Goal: Information Seeking & Learning: Learn about a topic

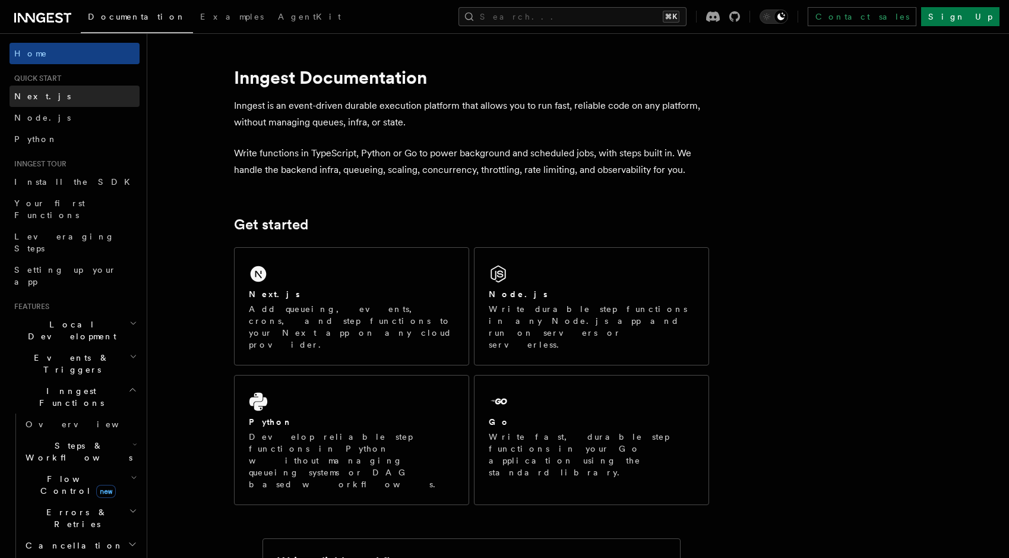
click at [72, 99] on link "Next.js" at bounding box center [74, 95] width 130 height 21
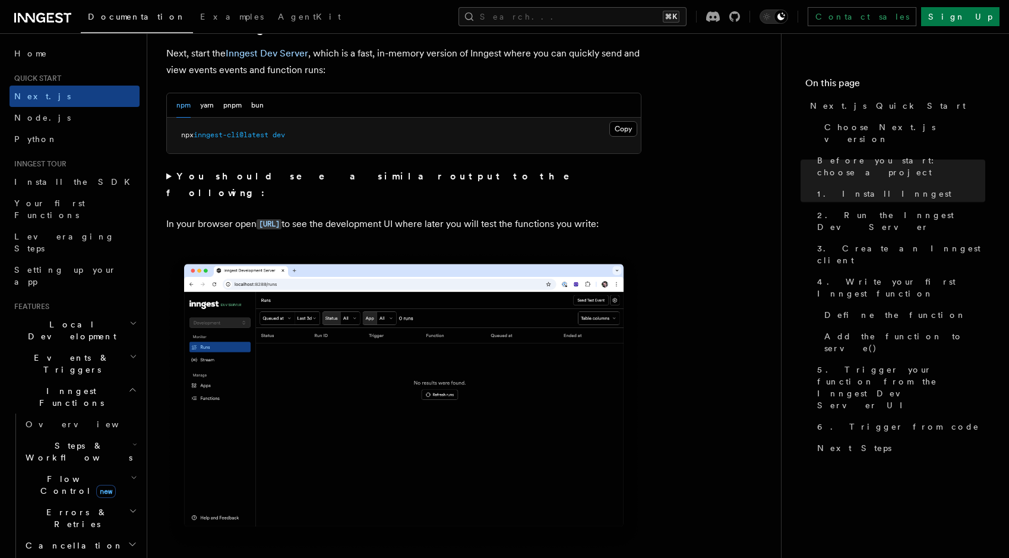
scroll to position [864, 0]
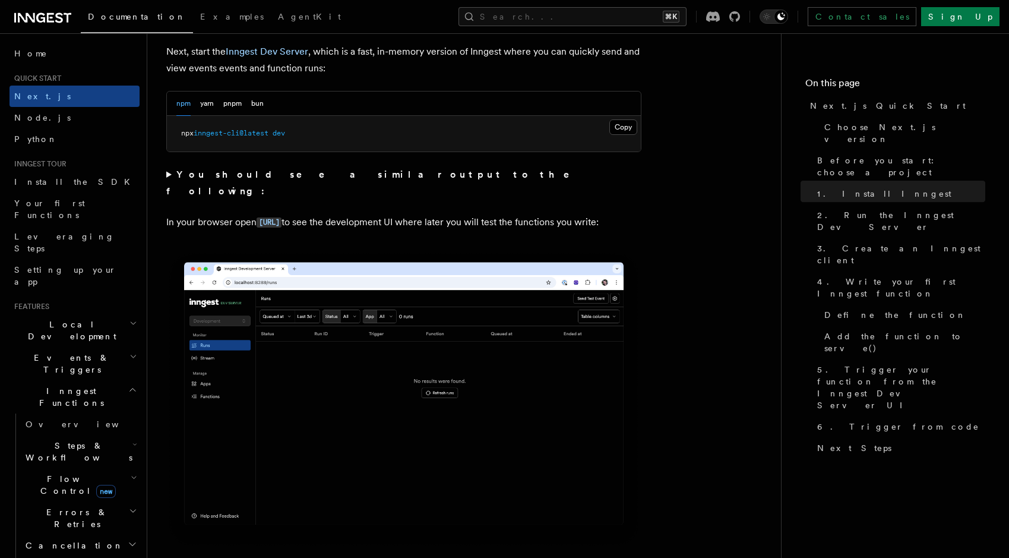
click at [60, 318] on span "Local Development" at bounding box center [69, 330] width 120 height 24
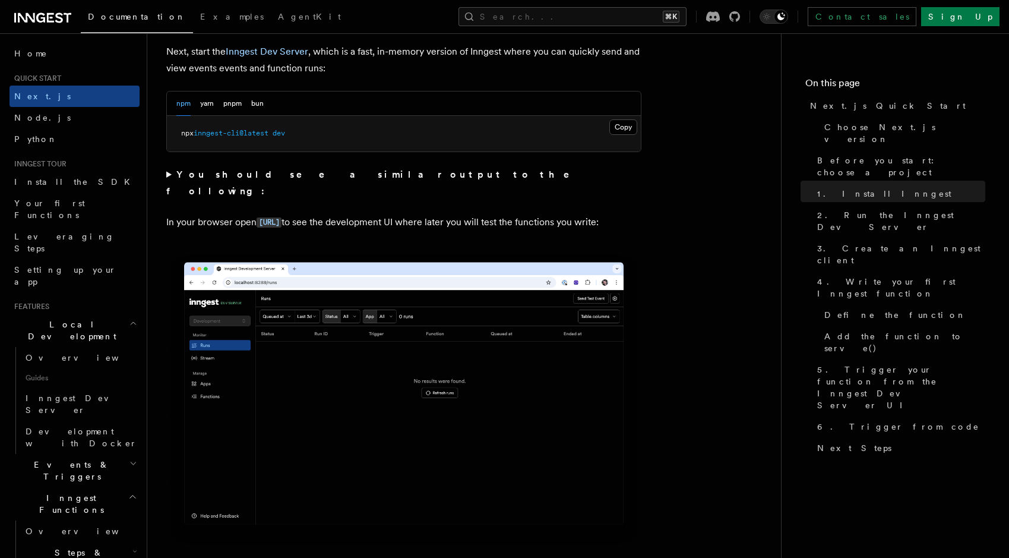
click at [60, 318] on span "Local Development" at bounding box center [69, 330] width 120 height 24
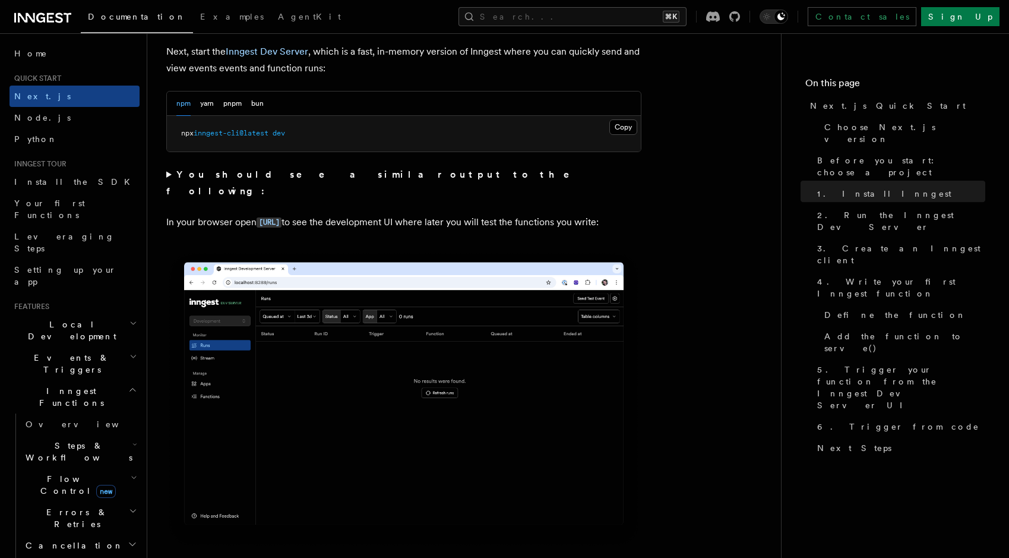
click at [39, 351] on span "Events & Triggers" at bounding box center [69, 363] width 120 height 24
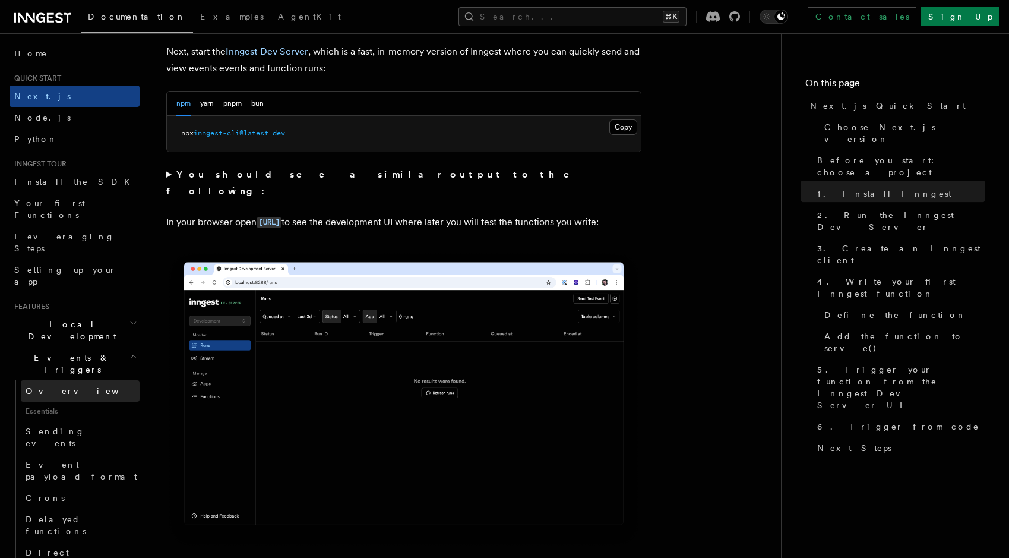
click at [38, 386] on span "Overview" at bounding box center [87, 390] width 122 height 9
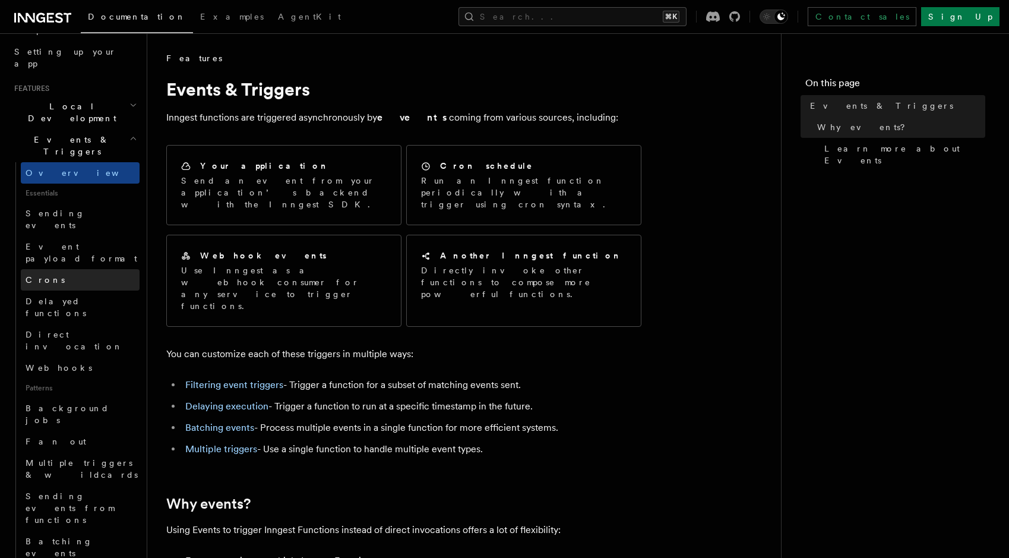
scroll to position [218, 0]
click at [55, 430] on link "Fan out" at bounding box center [80, 440] width 119 height 21
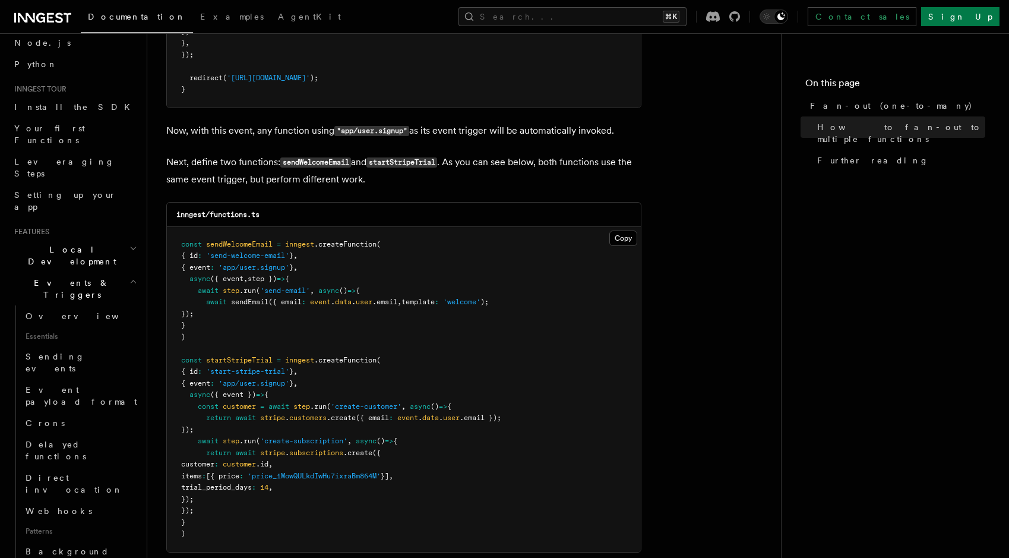
scroll to position [1078, 0]
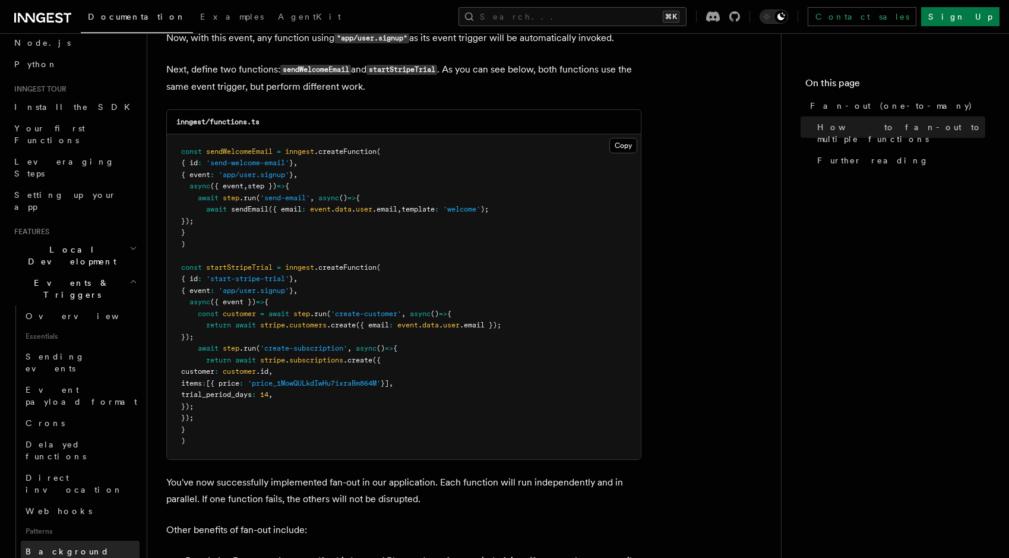
click at [80, 546] on span "Background jobs" at bounding box center [68, 556] width 84 height 21
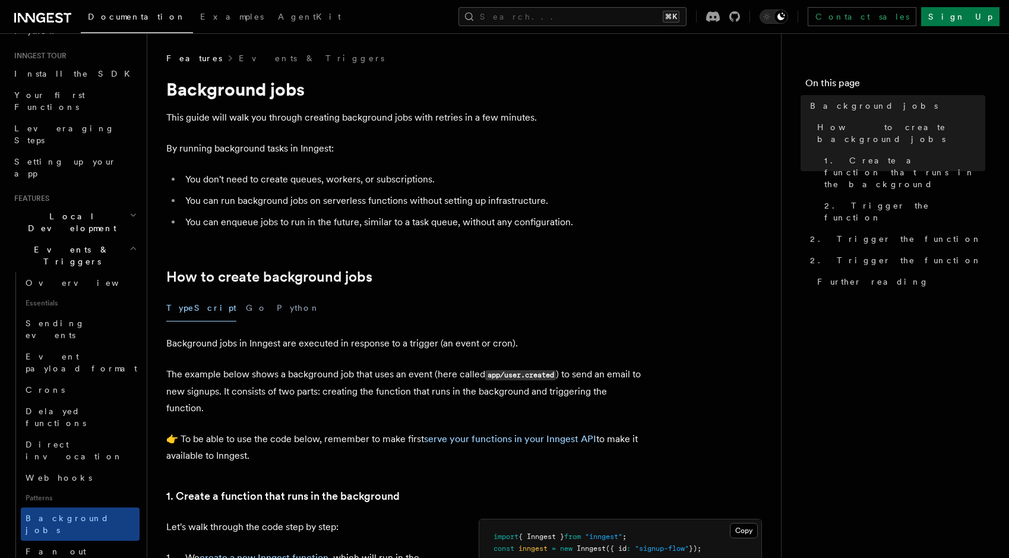
scroll to position [117, 0]
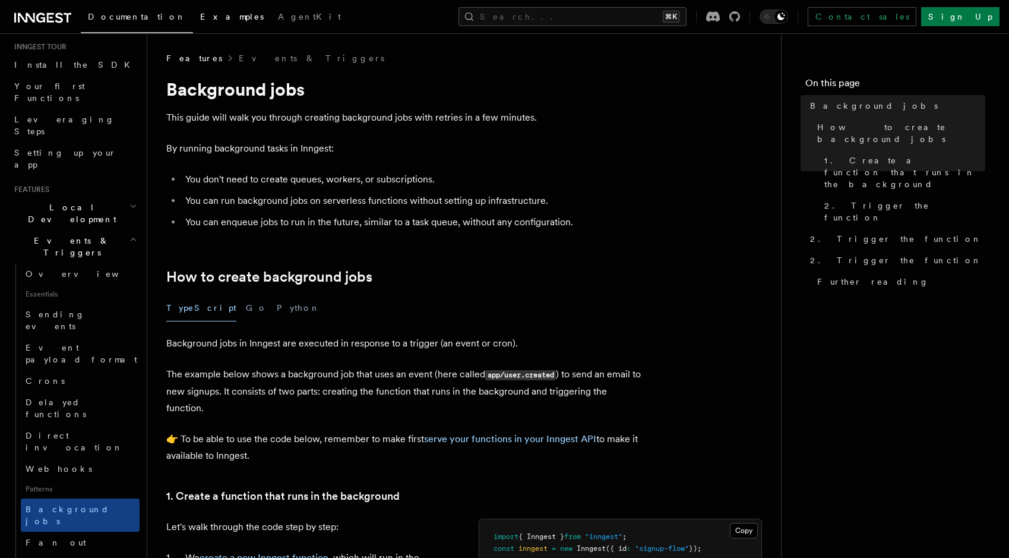
click at [193, 26] on link "Examples" at bounding box center [232, 18] width 78 height 28
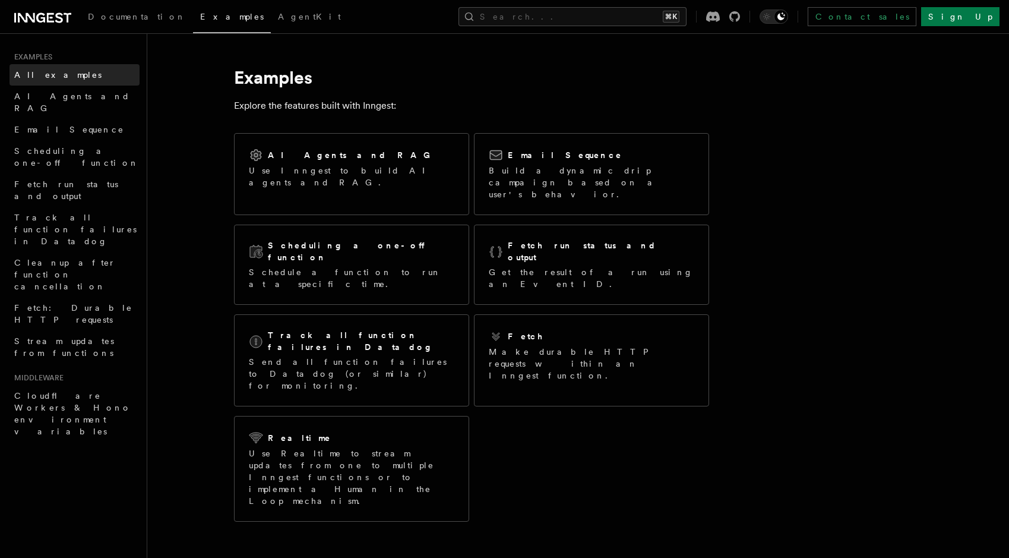
click at [51, 71] on span "All examples" at bounding box center [57, 74] width 87 height 9
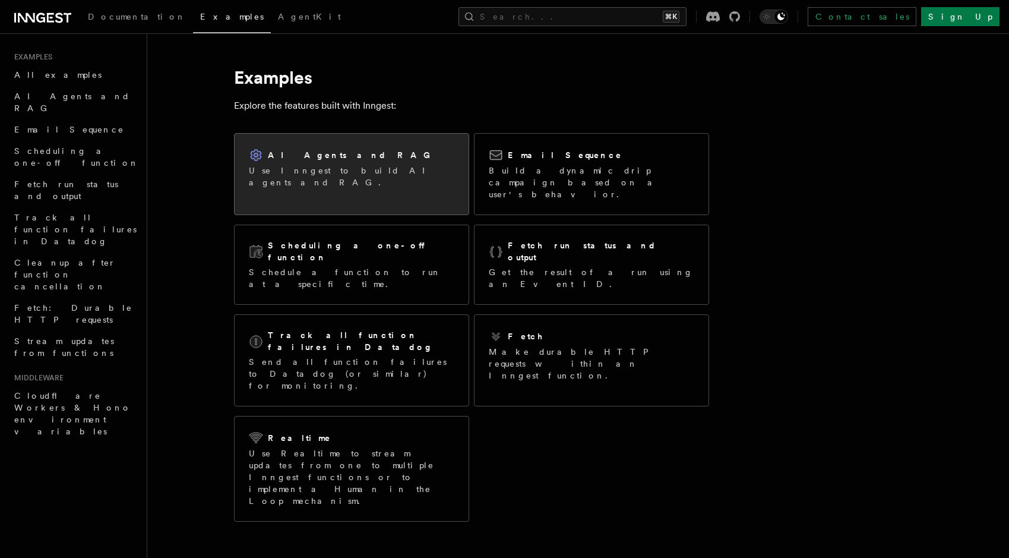
click at [298, 163] on div "AI Agents and RAG Use Inngest to build AI agents and RAG." at bounding box center [351, 168] width 205 height 40
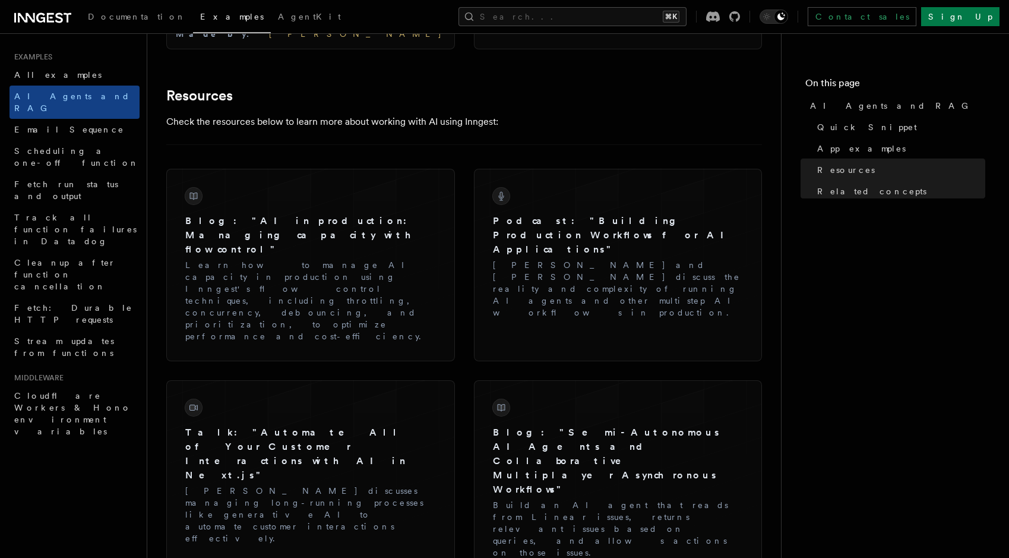
scroll to position [1513, 0]
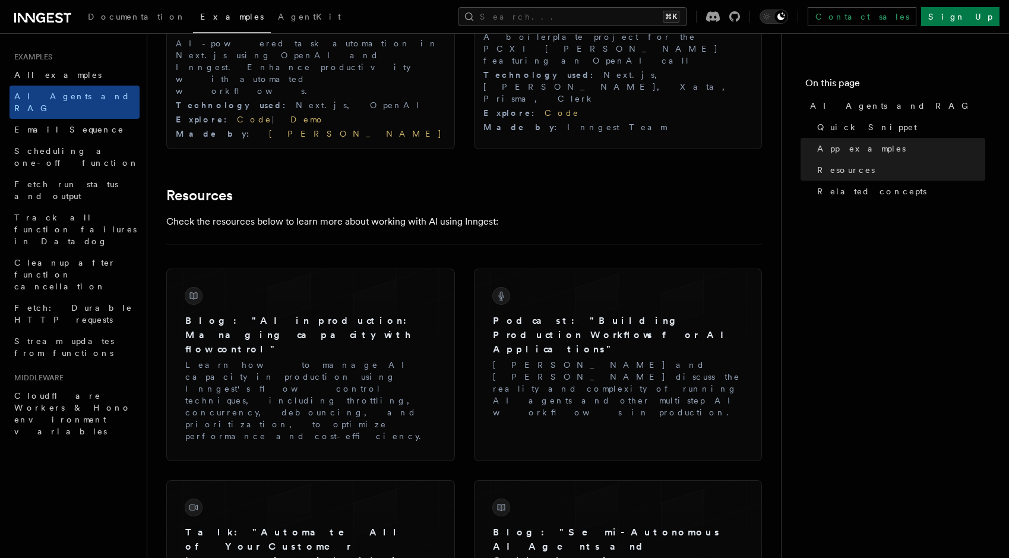
click at [109, 494] on header "Search... Documentation Examples AgentKit Examples All examples AI Agents and R…" at bounding box center [73, 295] width 147 height 524
